Goal: Information Seeking & Learning: Learn about a topic

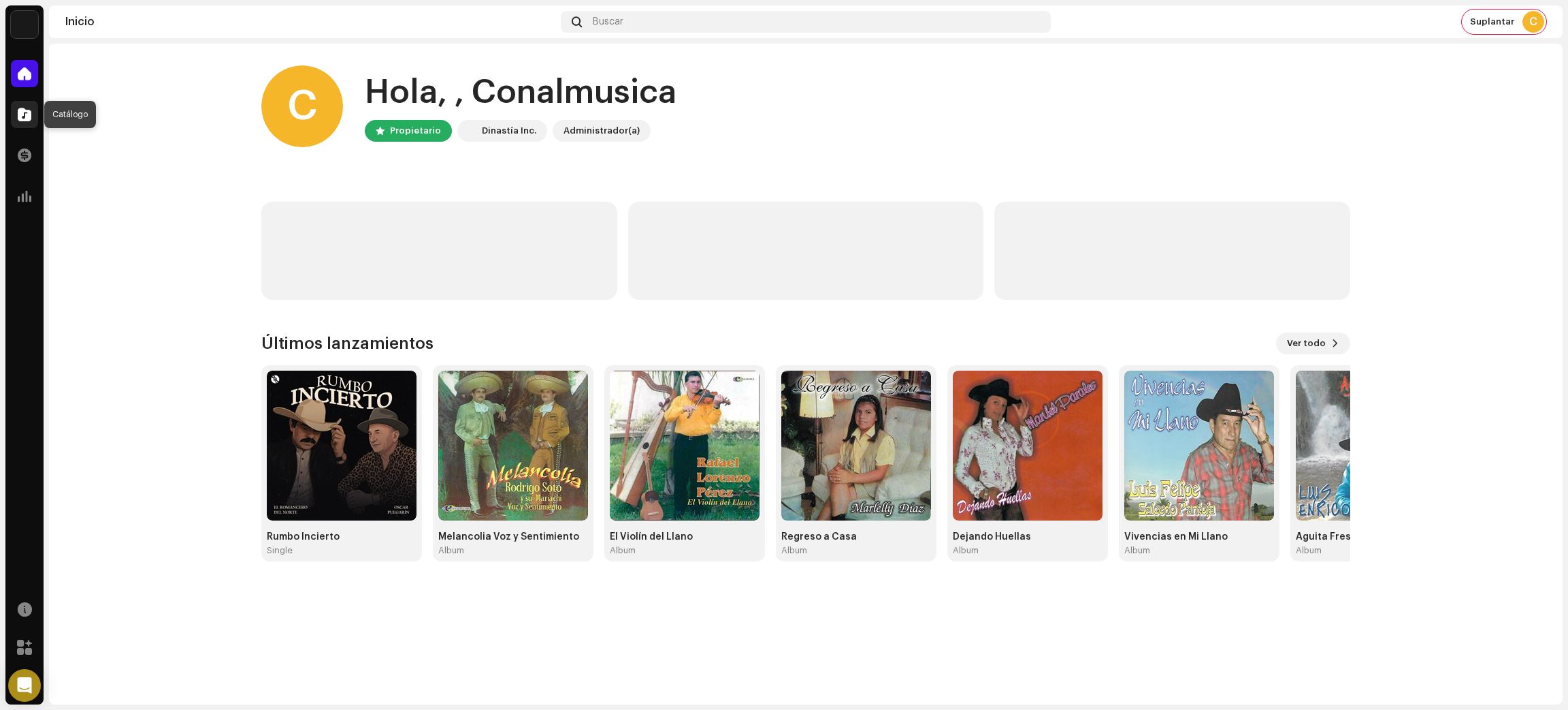
click at [31, 109] on div at bounding box center [25, 114] width 28 height 28
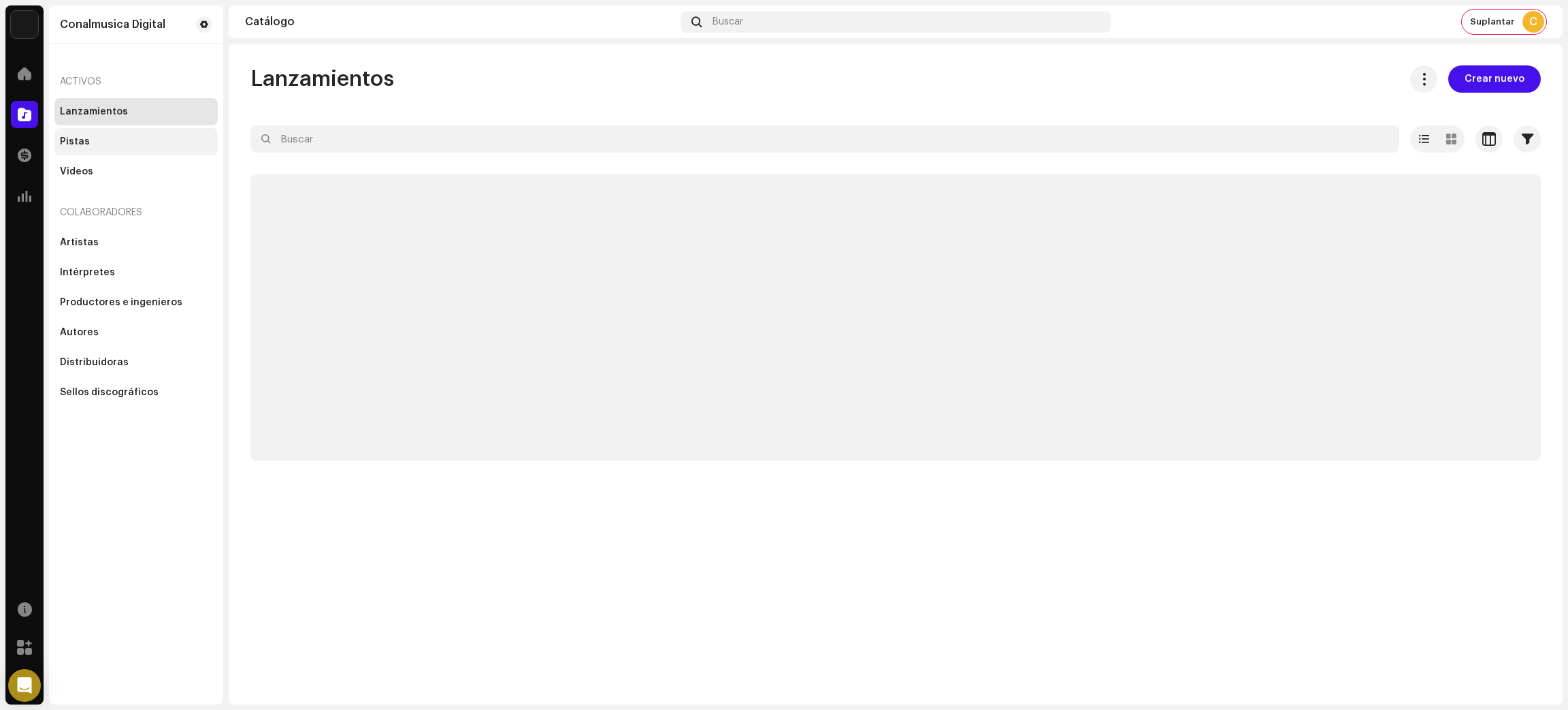
click at [87, 143] on div "Pistas" at bounding box center [136, 141] width 153 height 11
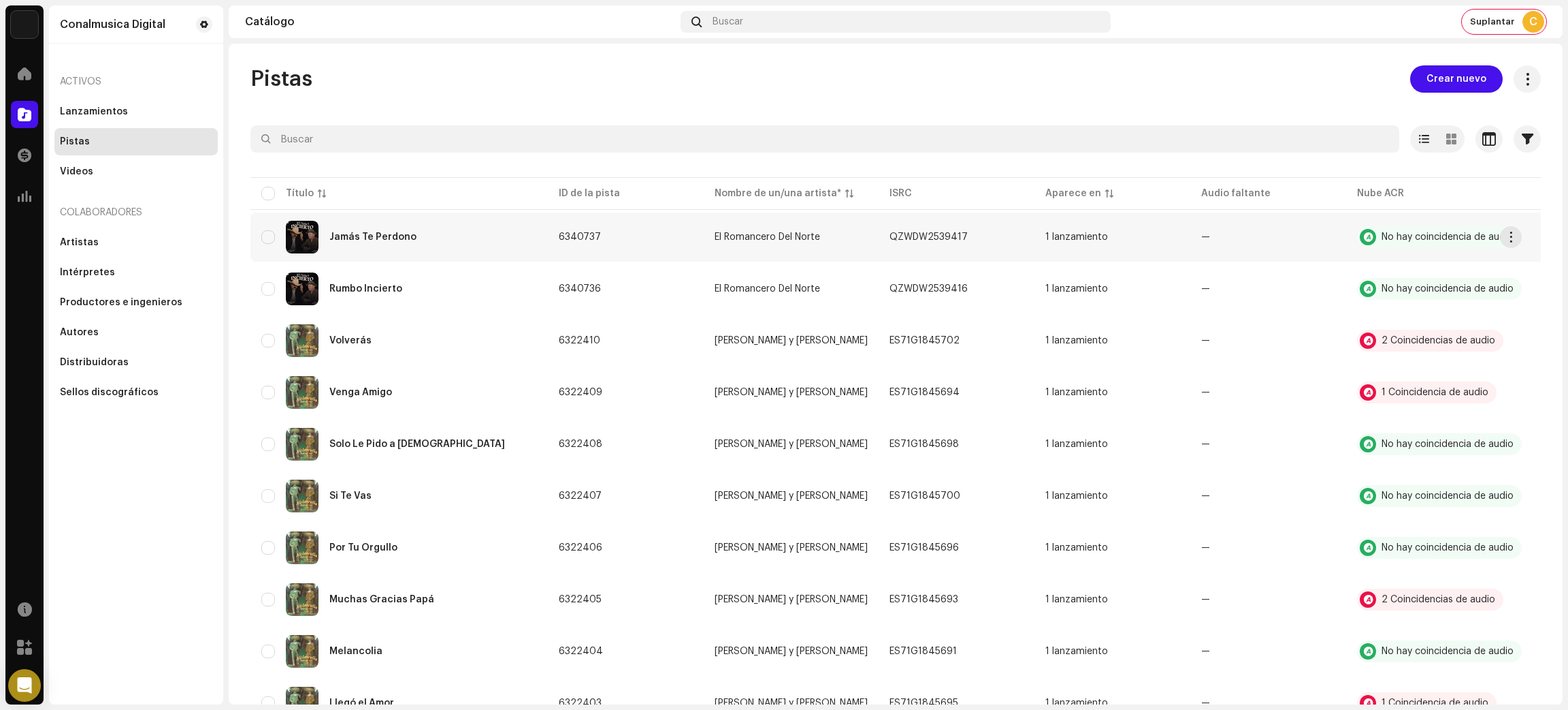
click at [545, 253] on td "Jamás Te Perdono" at bounding box center [399, 237] width 297 height 49
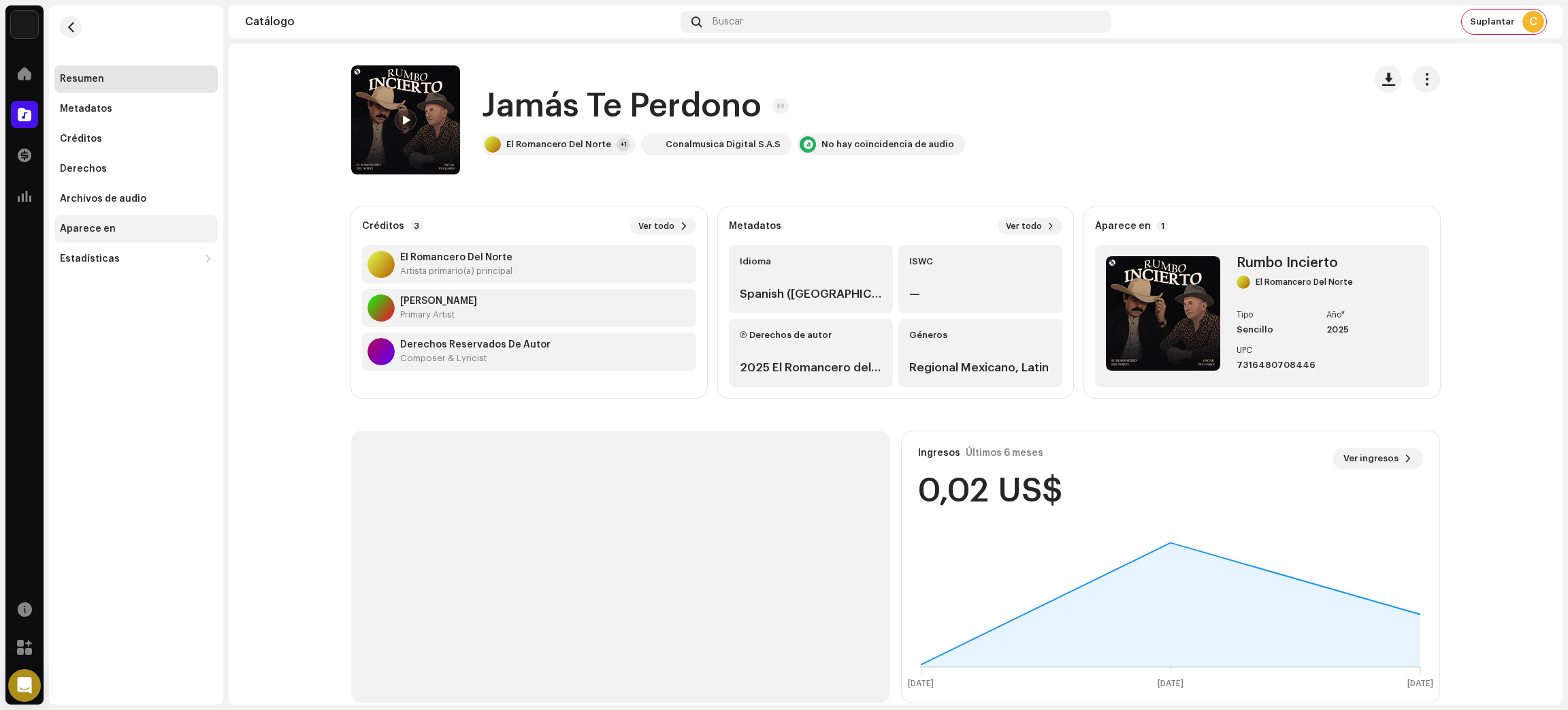
click at [108, 226] on div "Aparece en" at bounding box center [88, 228] width 56 height 11
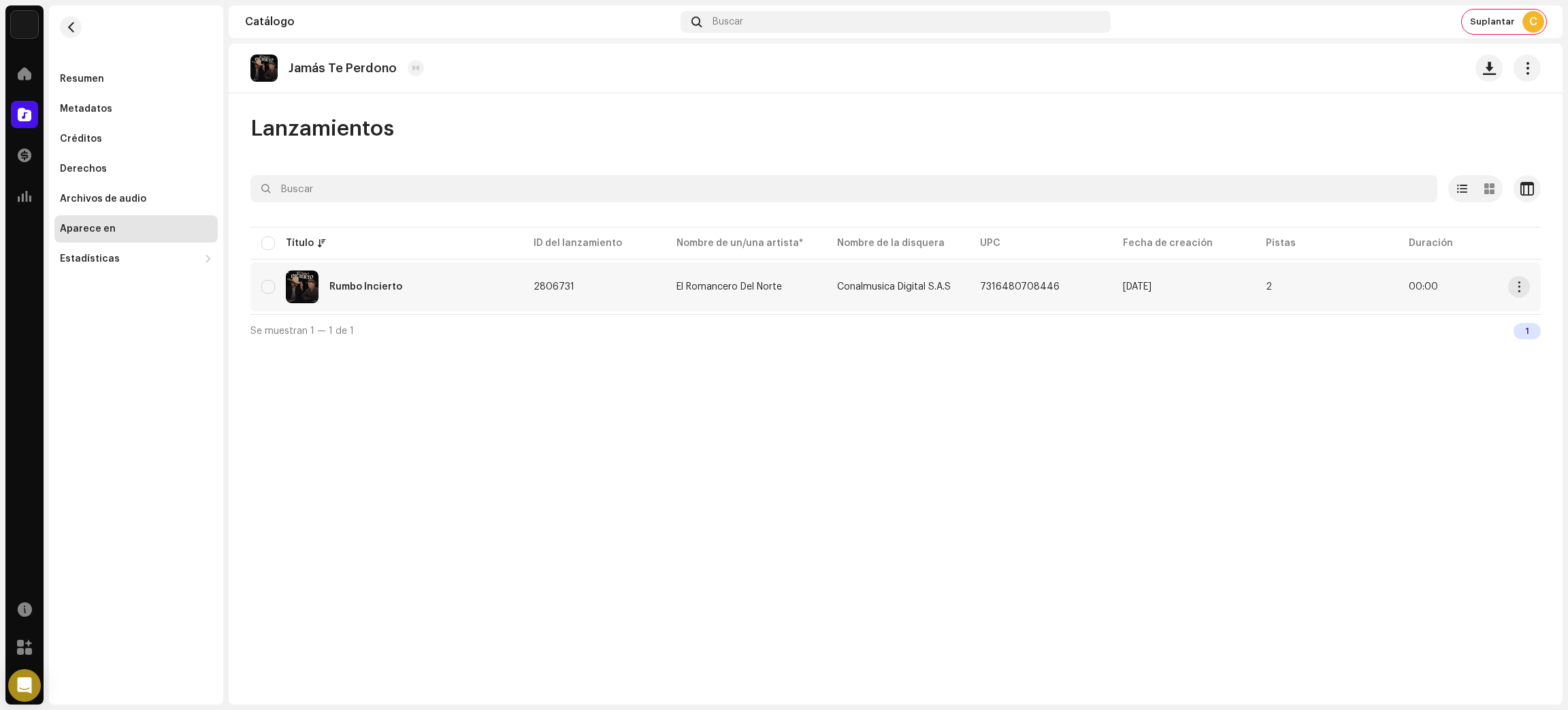
click at [481, 290] on div "Rumbo Incierto" at bounding box center [387, 287] width 250 height 32
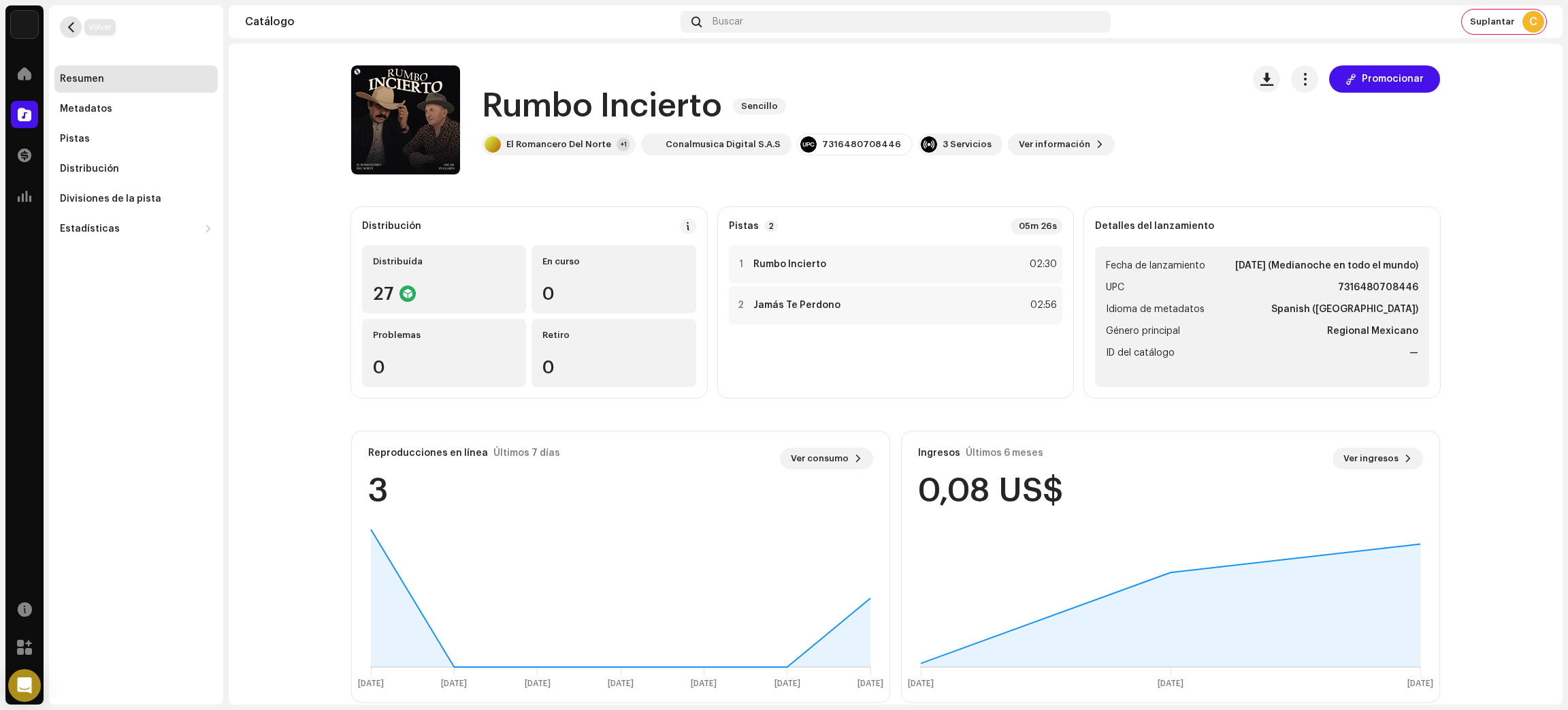
click at [69, 26] on span "button" at bounding box center [71, 27] width 10 height 11
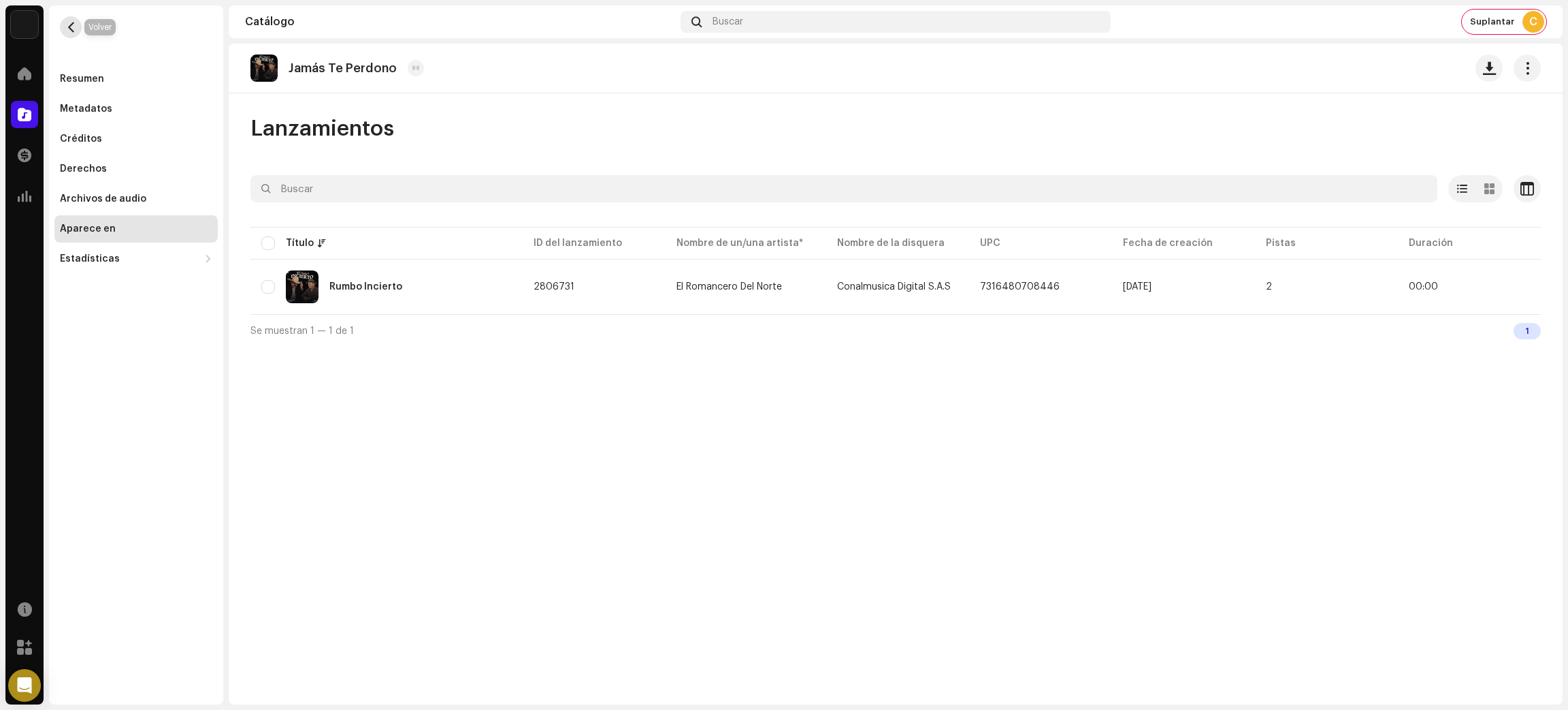
click at [72, 28] on span "button" at bounding box center [71, 27] width 10 height 11
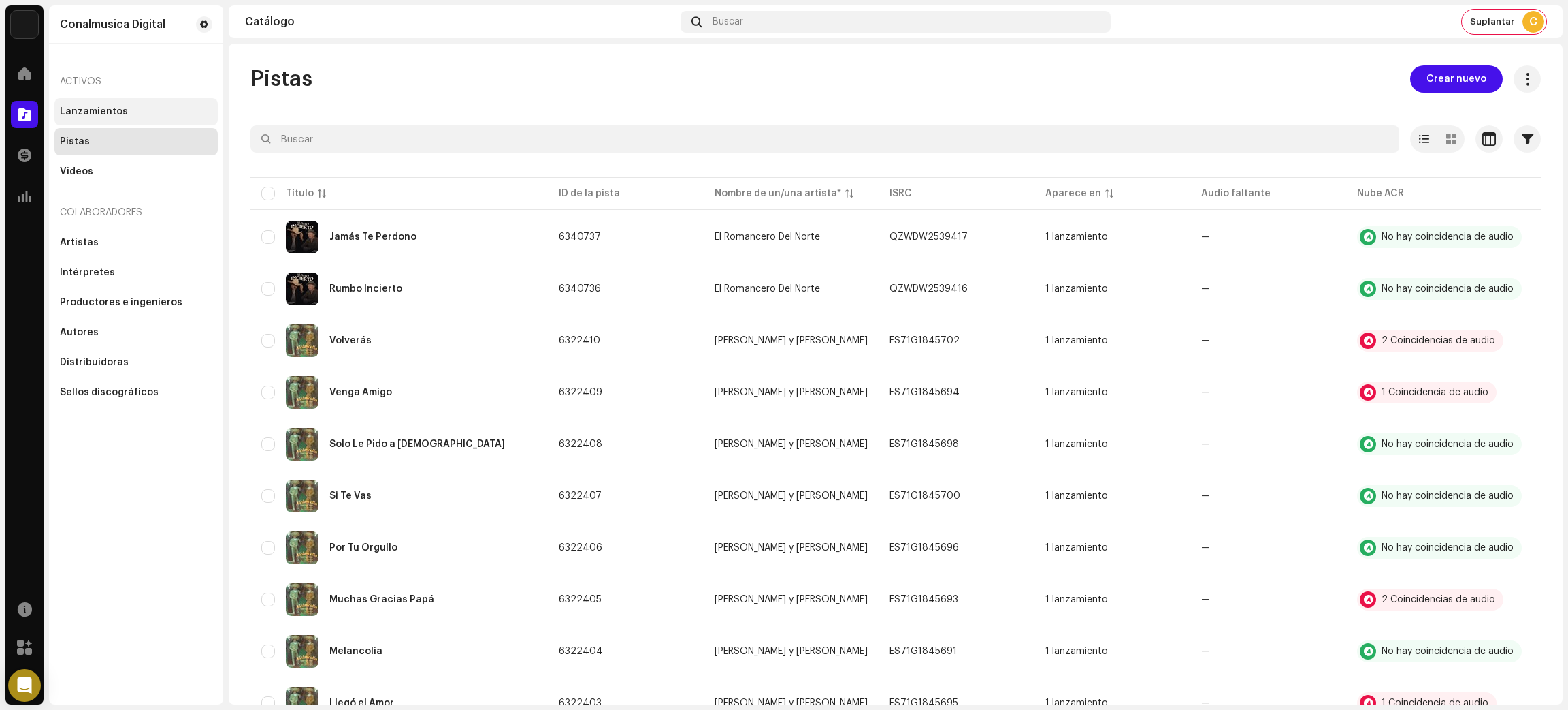
click at [127, 120] on div "Lanzamientos" at bounding box center [136, 112] width 163 height 28
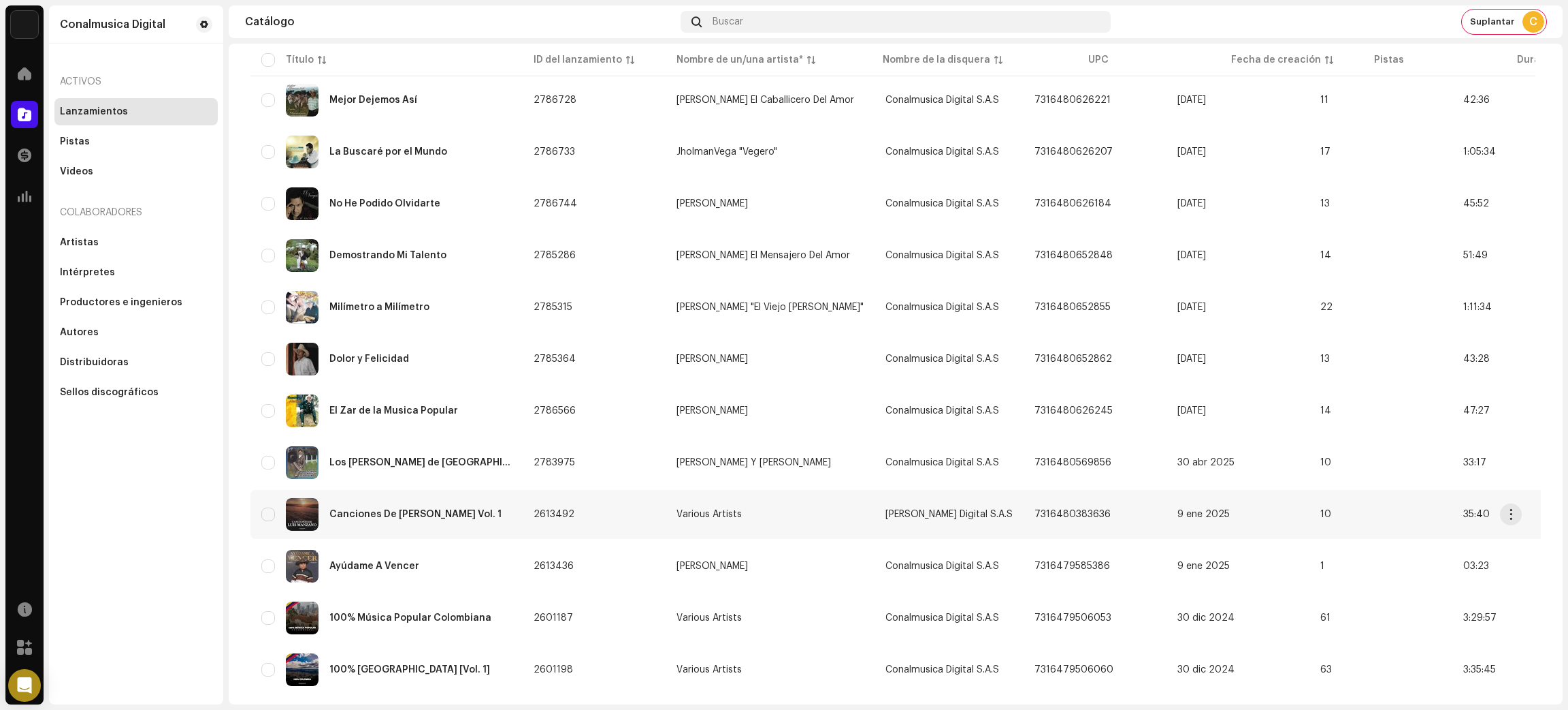
scroll to position [783, 0]
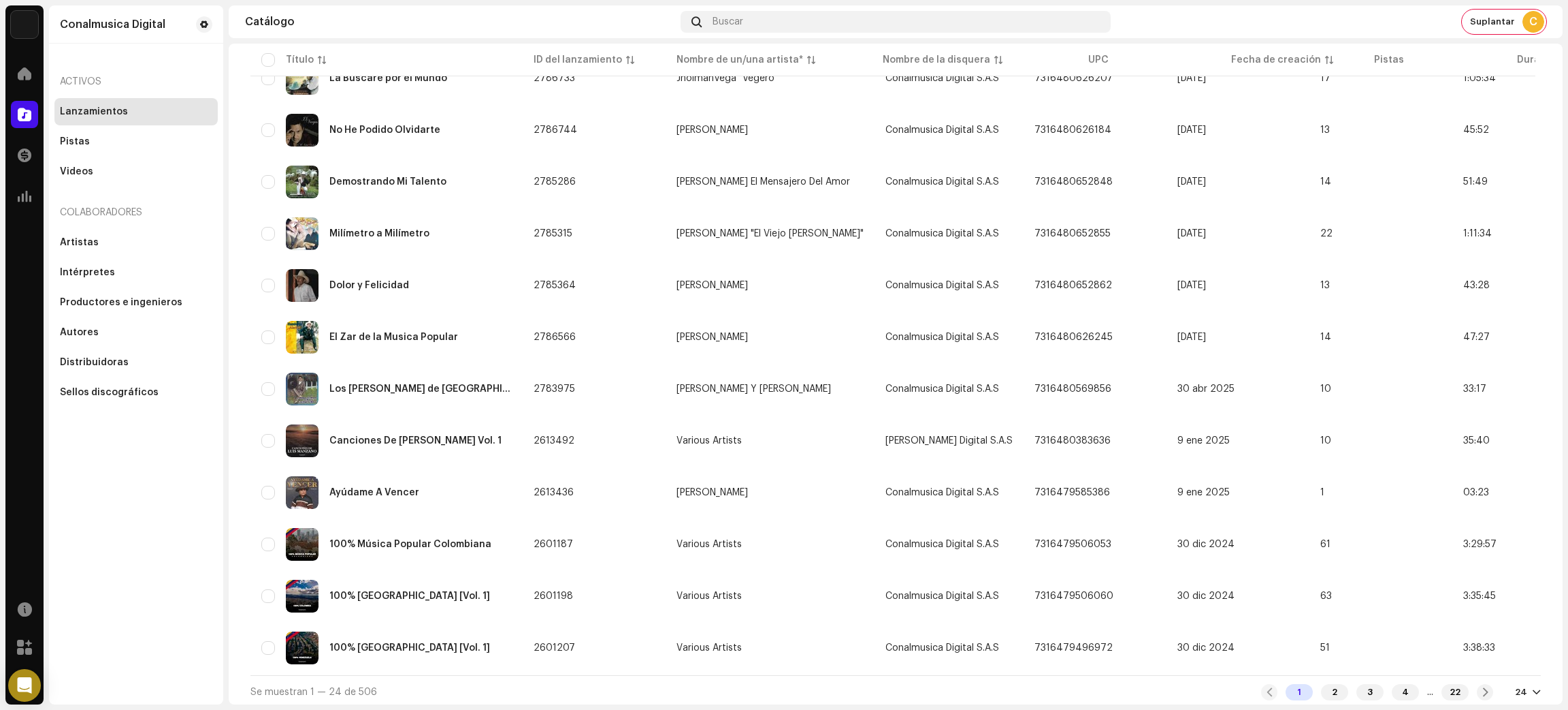
click at [56, 538] on div "Conalmusica Digital Activos Lanzamientos Pistas Videos Colaboradores Artistas I…" at bounding box center [136, 355] width 174 height 698
